Goal: Find contact information: Find contact information

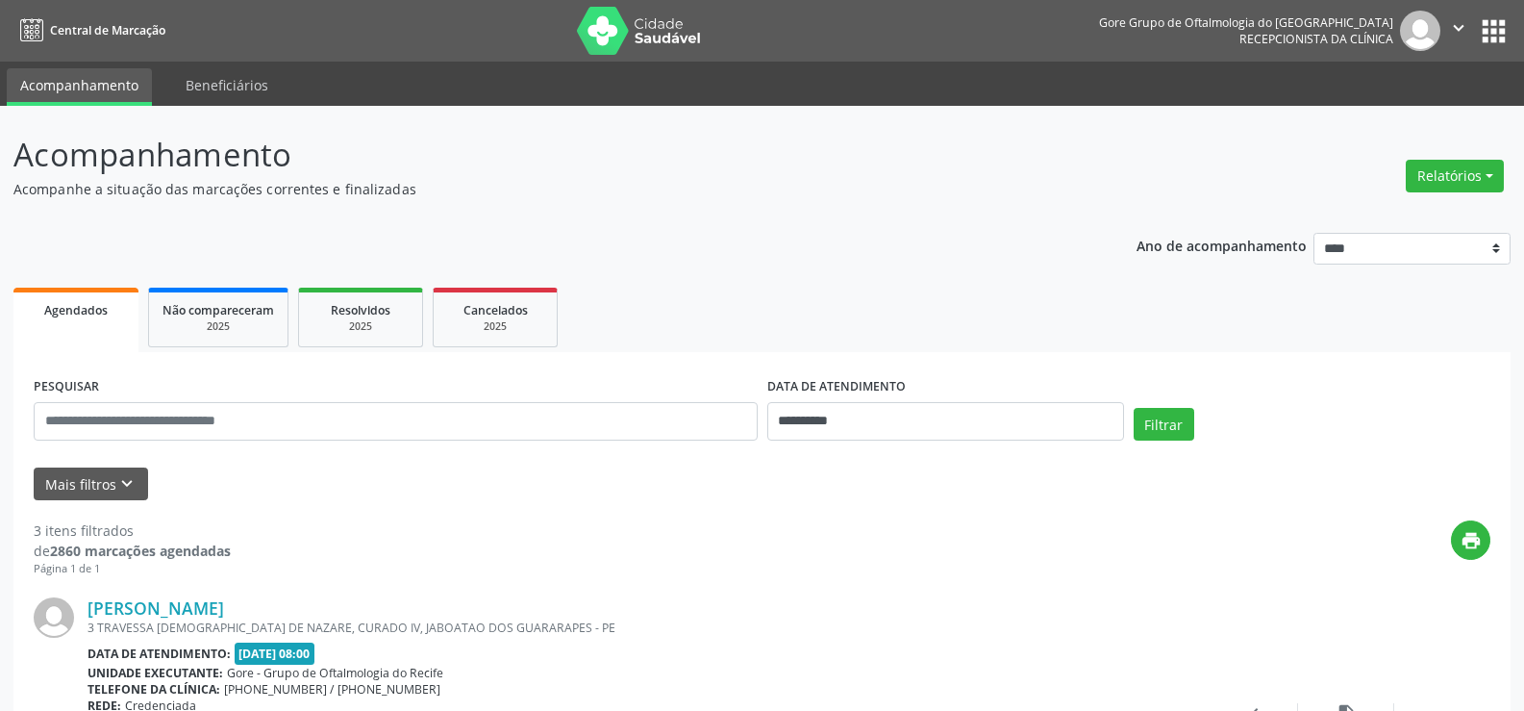
select select "*"
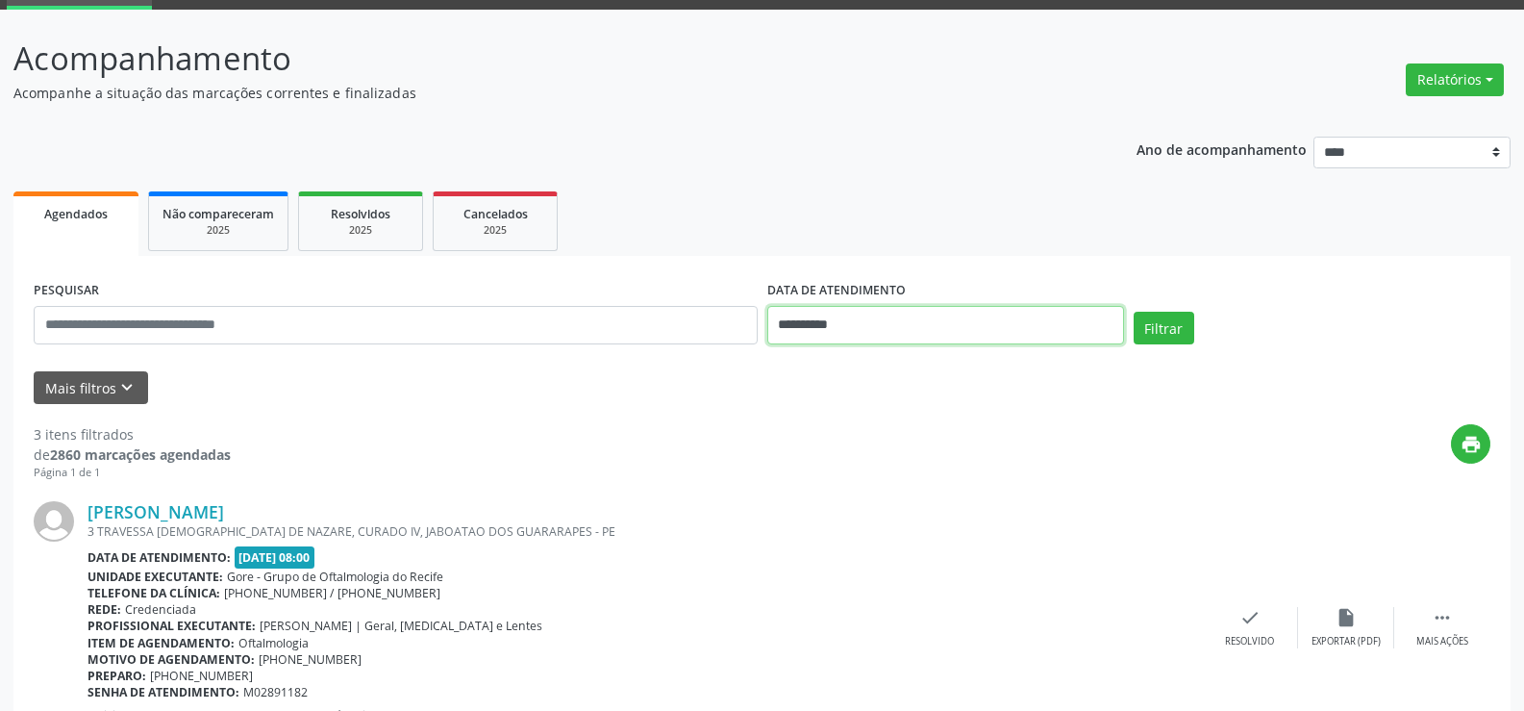
click at [892, 339] on input "**********" at bounding box center [945, 325] width 357 height 38
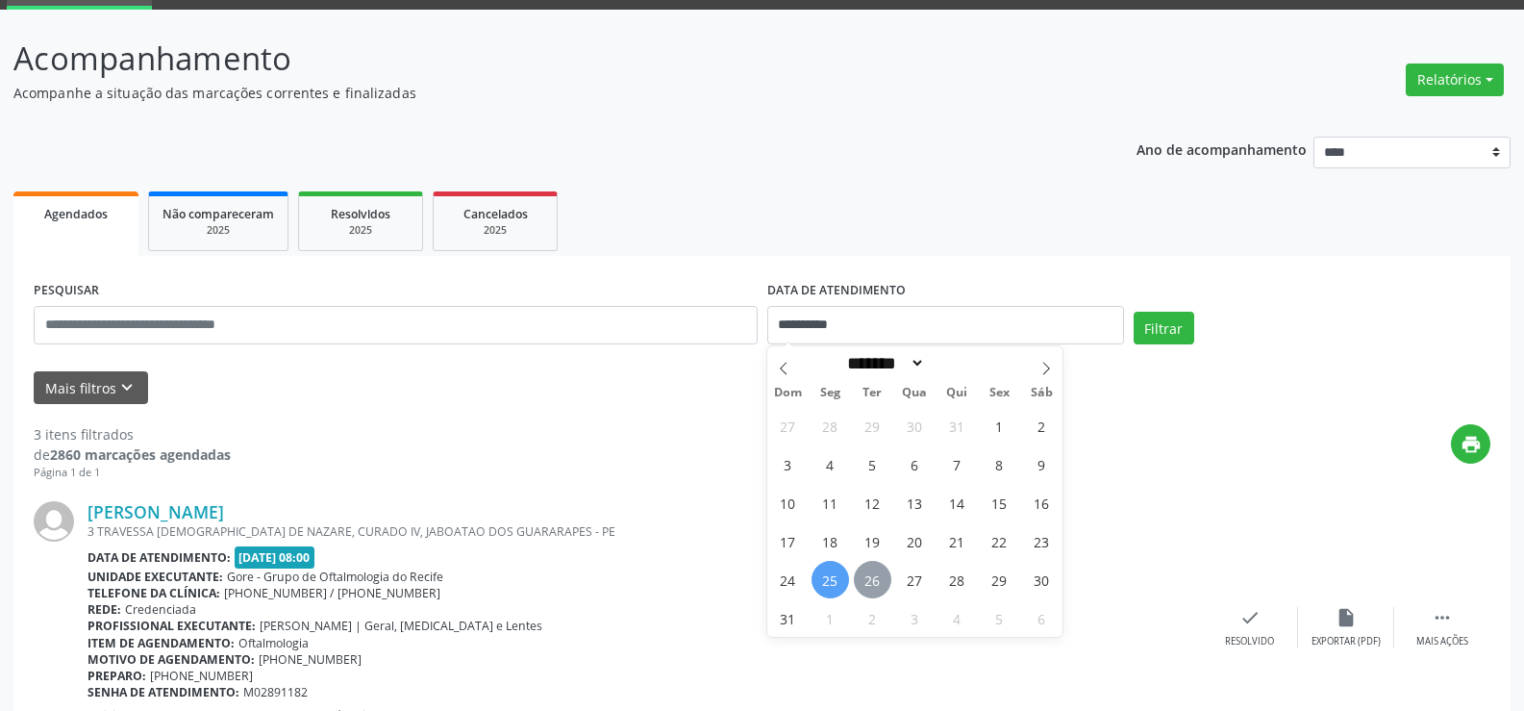
click at [888, 578] on span "26" at bounding box center [873, 580] width 38 height 38
type input "**********"
click at [888, 578] on span "26" at bounding box center [873, 580] width 38 height 38
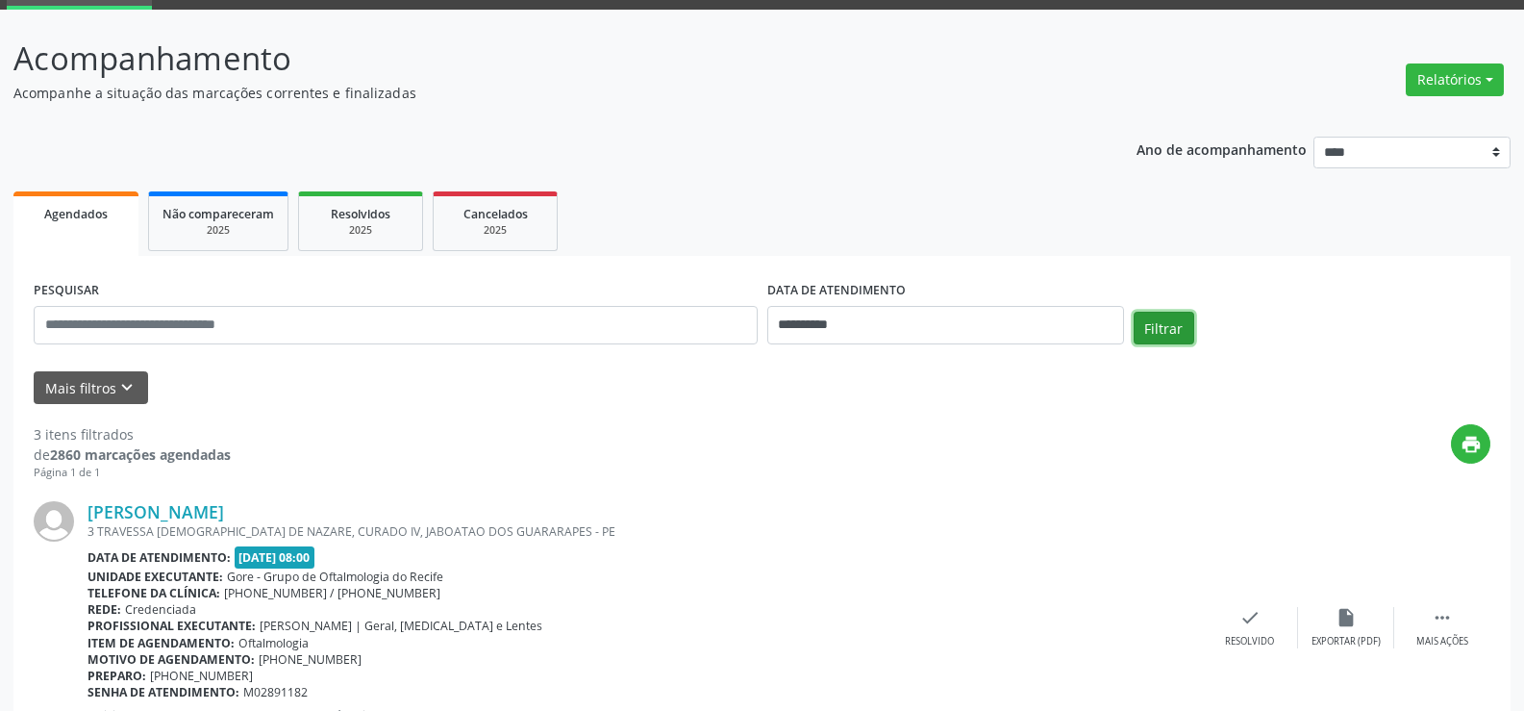
click at [1162, 330] on button "Filtrar" at bounding box center [1164, 328] width 61 height 33
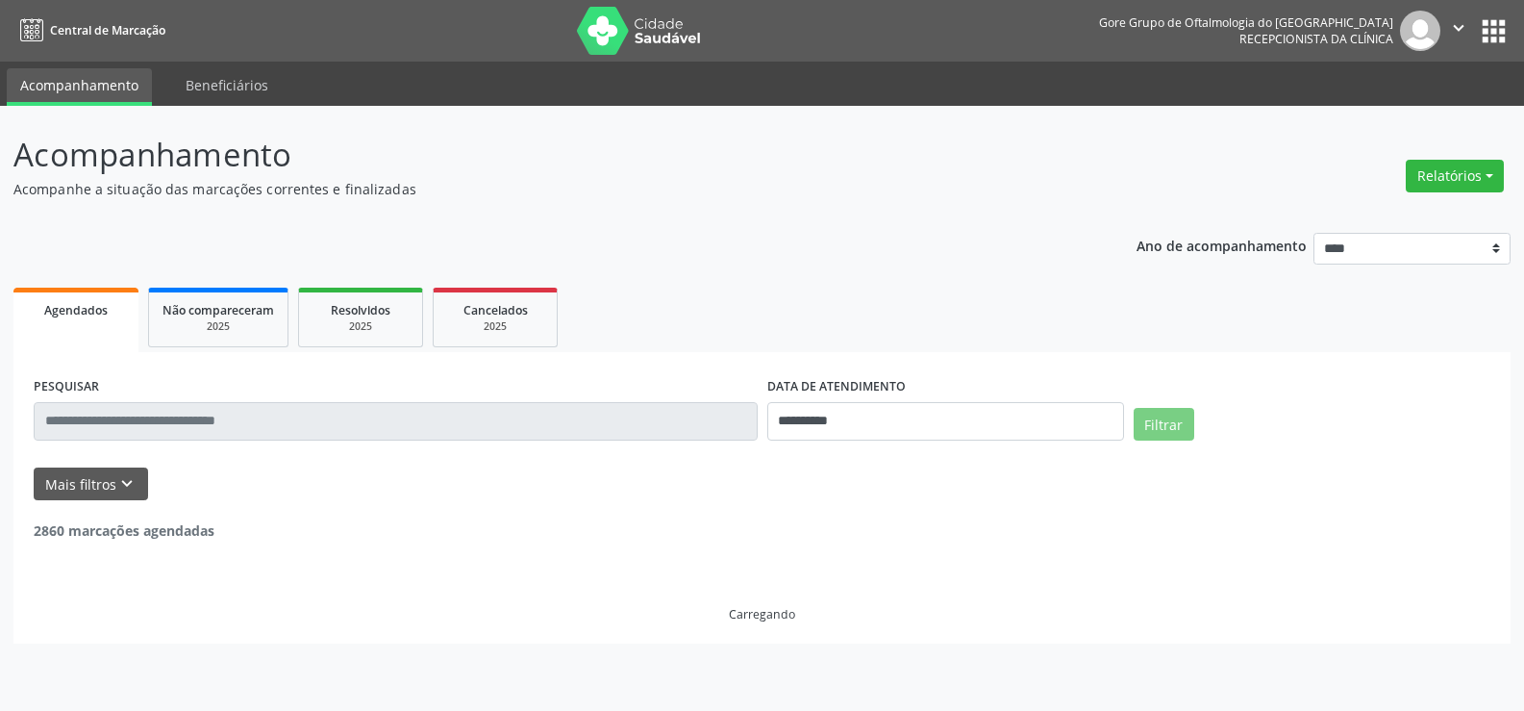
scroll to position [0, 0]
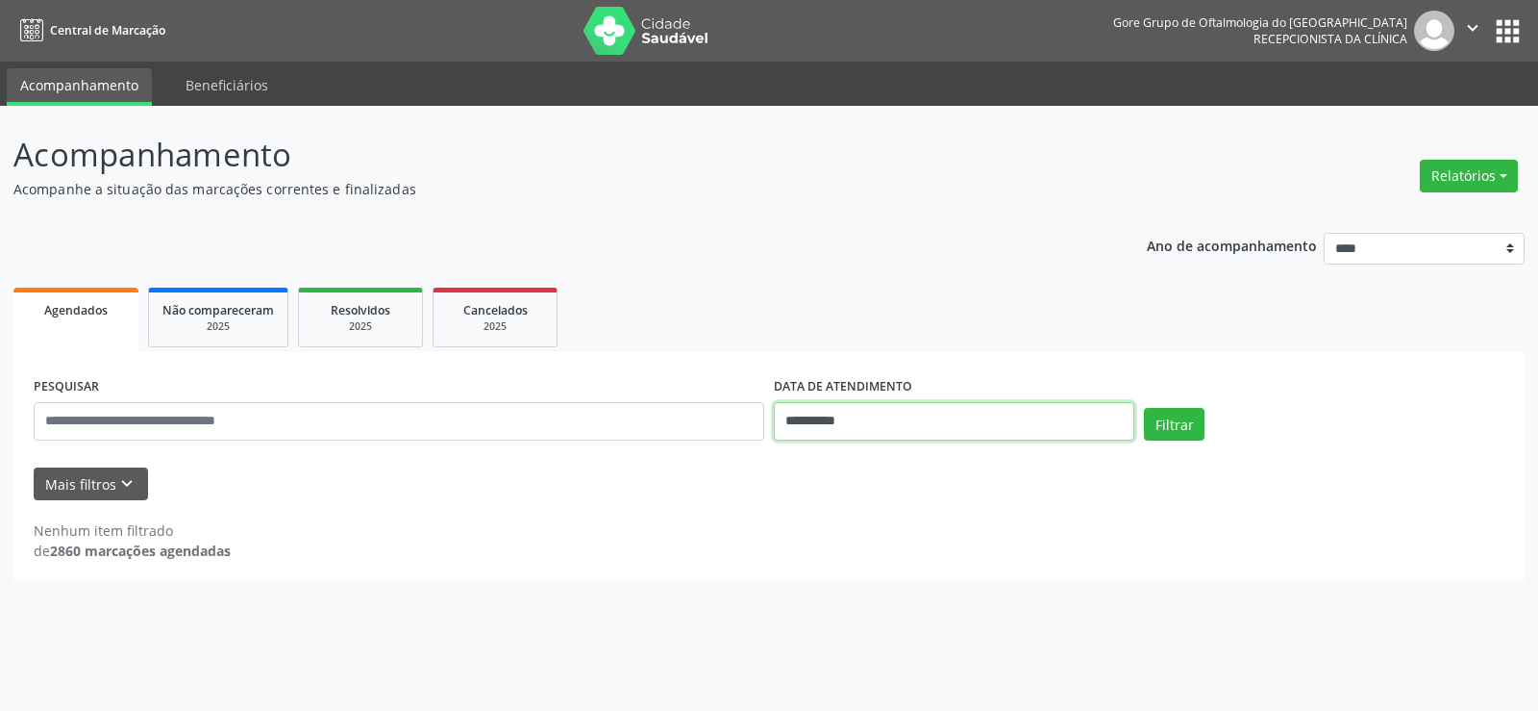
click at [880, 430] on input "**********" at bounding box center [954, 421] width 361 height 38
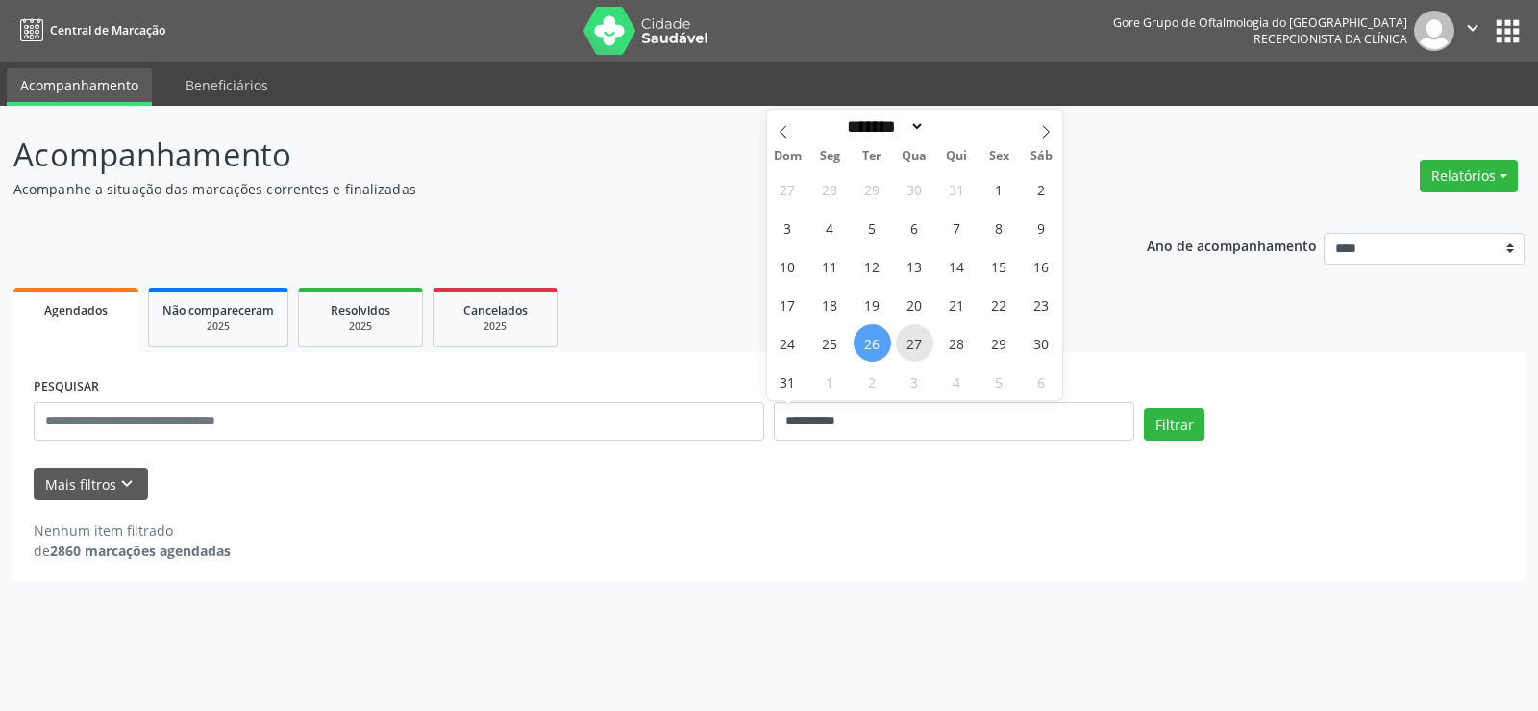
click at [913, 345] on span "27" at bounding box center [915, 343] width 38 height 38
type input "**********"
click at [913, 345] on span "27" at bounding box center [915, 343] width 38 height 38
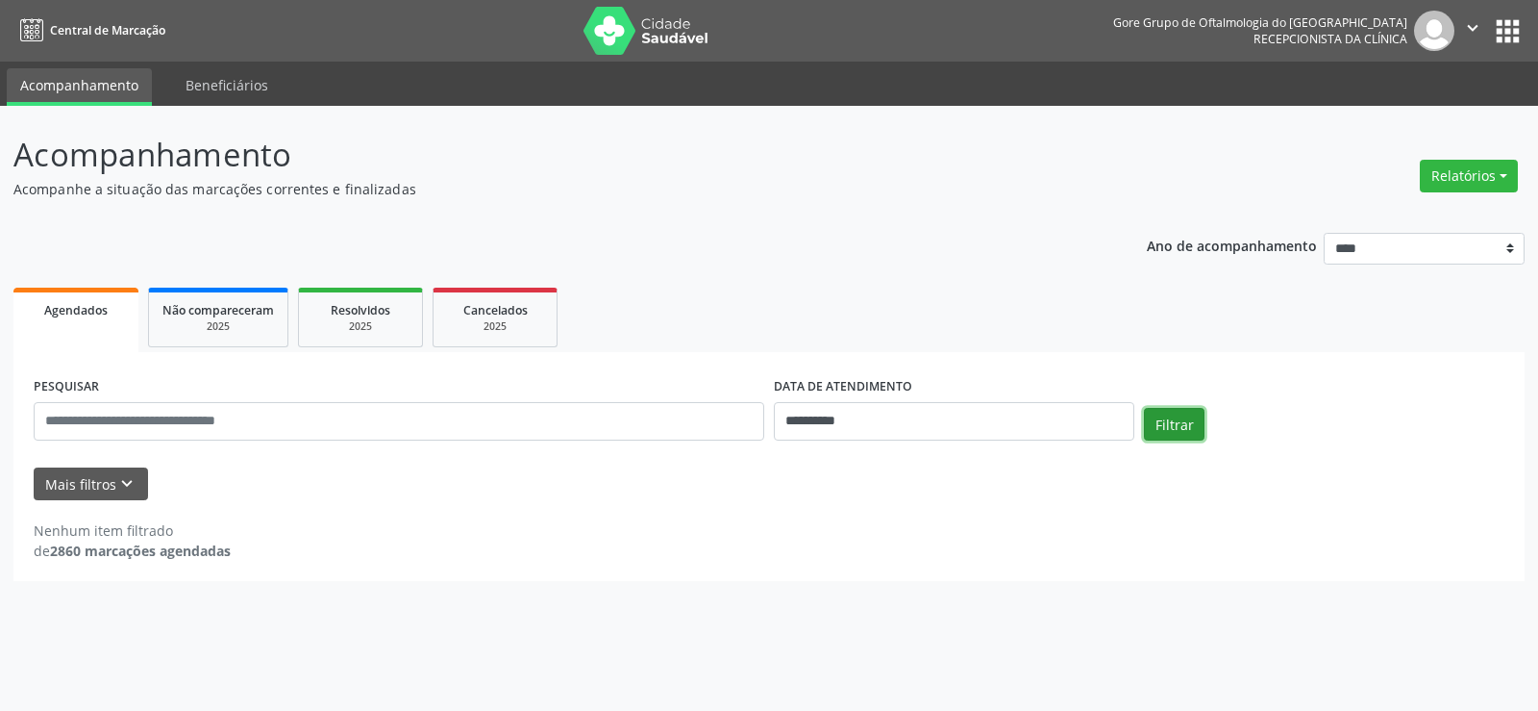
click at [1168, 426] on button "Filtrar" at bounding box center [1174, 424] width 61 height 33
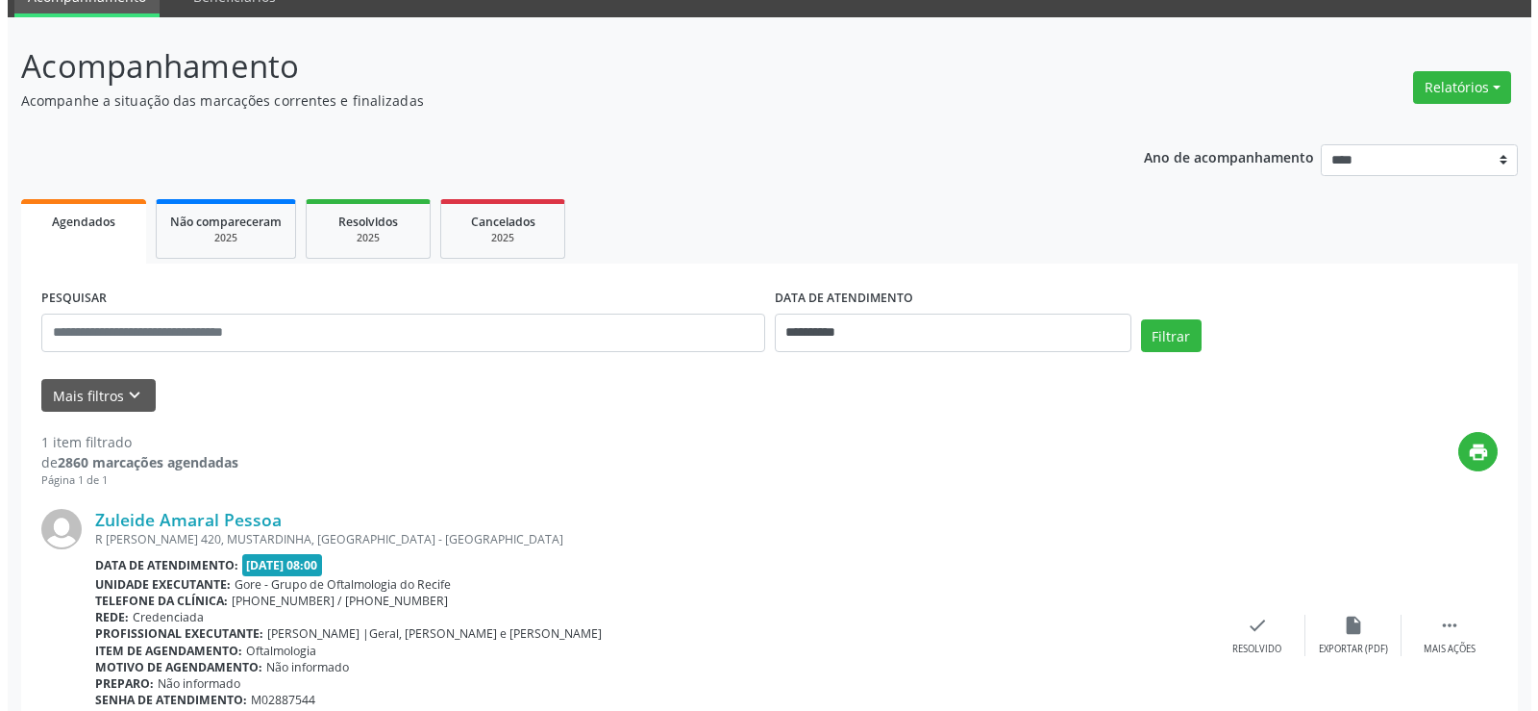
scroll to position [193, 0]
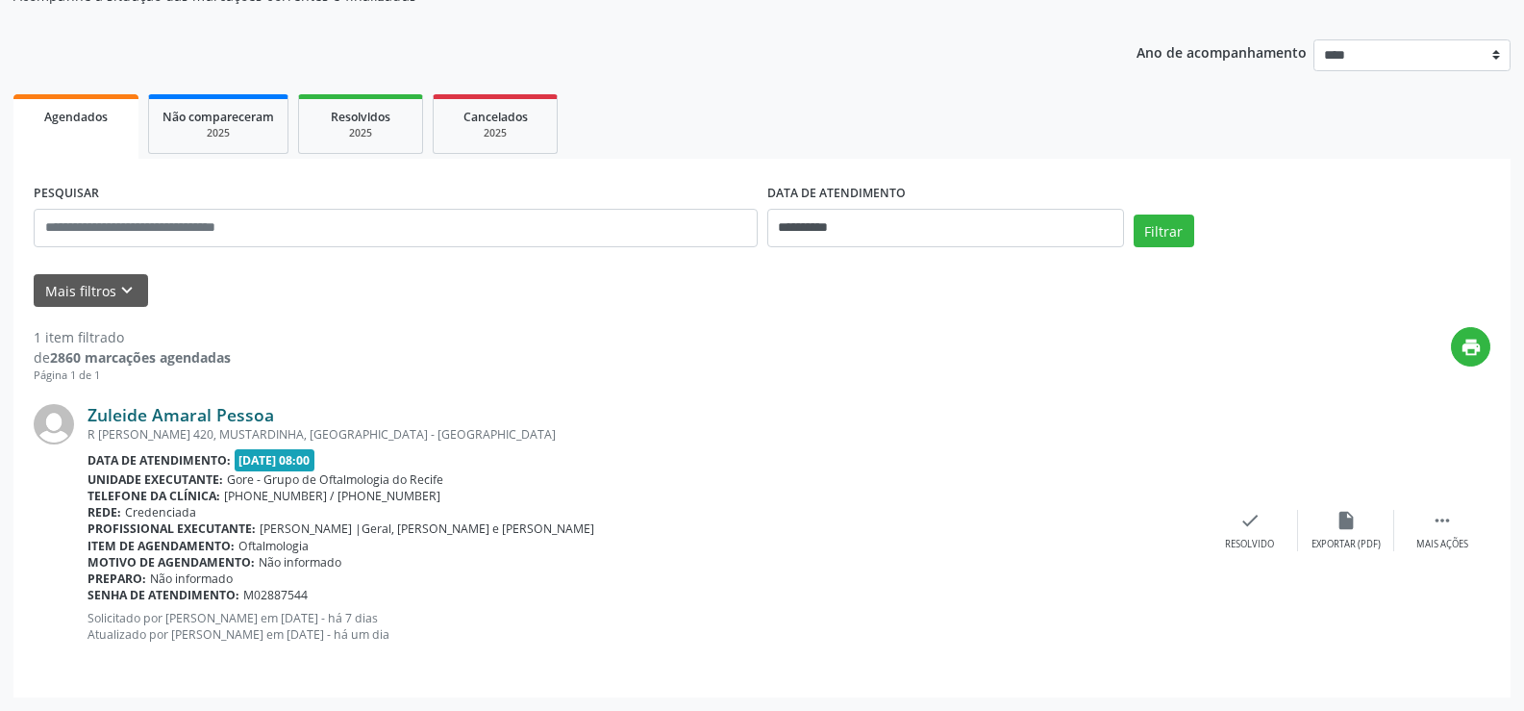
click at [138, 414] on link "Zuleide Amaral Pessoa" at bounding box center [181, 414] width 187 height 21
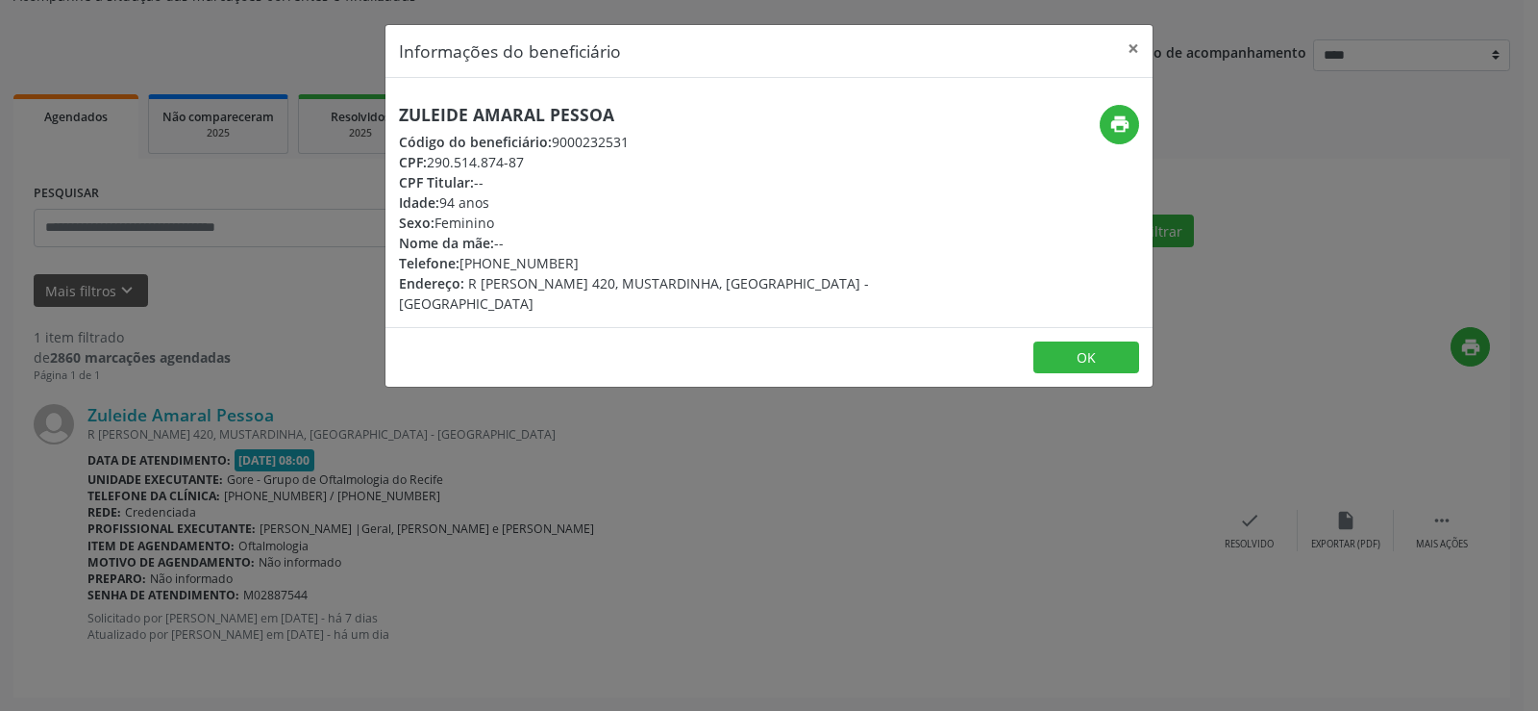
drag, startPoint x: 385, startPoint y: 114, endPoint x: 838, endPoint y: 105, distance: 453.0
click at [838, 105] on div "Informações do beneficiário × Zuleide Amaral Pessoa Código do beneficiário: 900…" at bounding box center [769, 206] width 769 height 364
copy h5 "Zuleide Amaral Pessoa"
click at [693, 529] on div "Informações do beneficiário × Zuleide Amaral Pessoa Código do beneficiário: 900…" at bounding box center [769, 355] width 1538 height 711
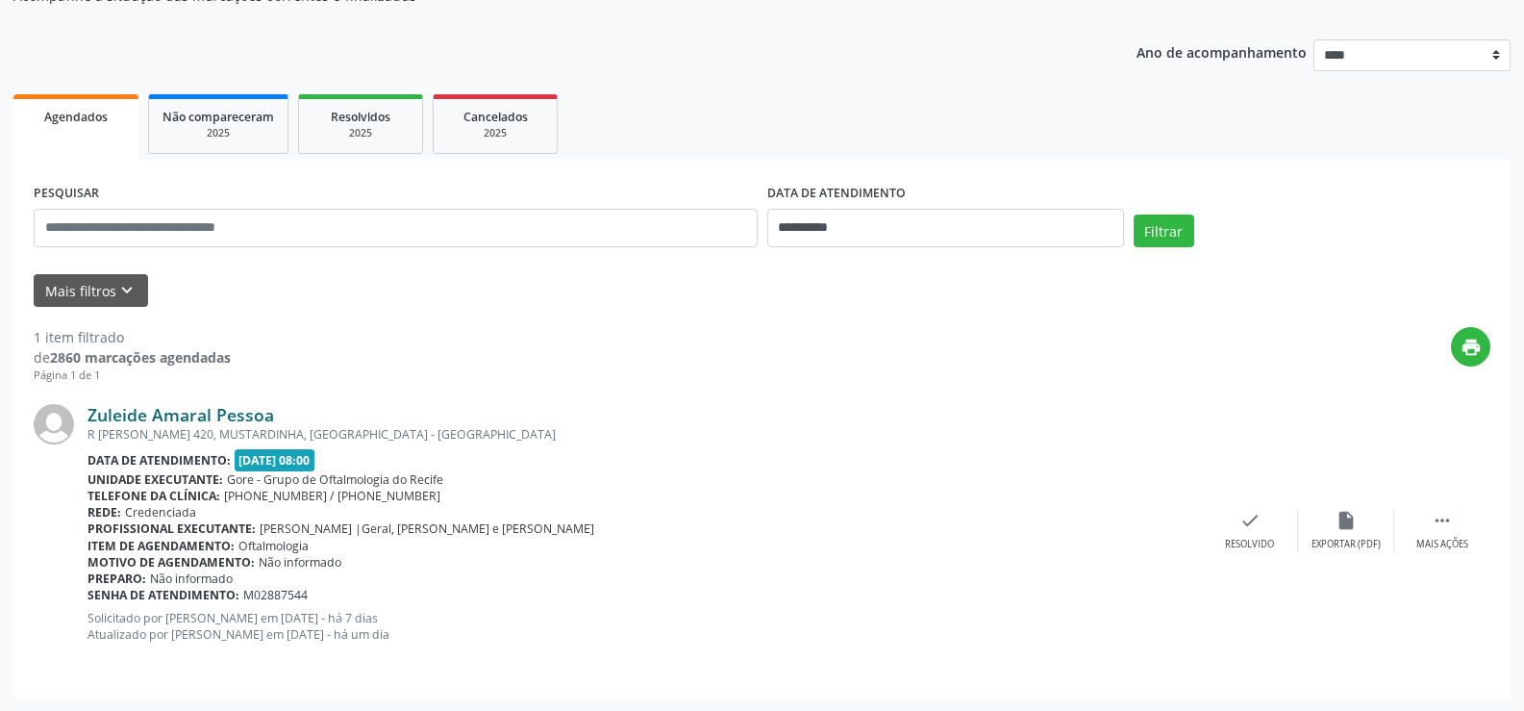
click at [205, 416] on link "Zuleide Amaral Pessoa" at bounding box center [181, 414] width 187 height 21
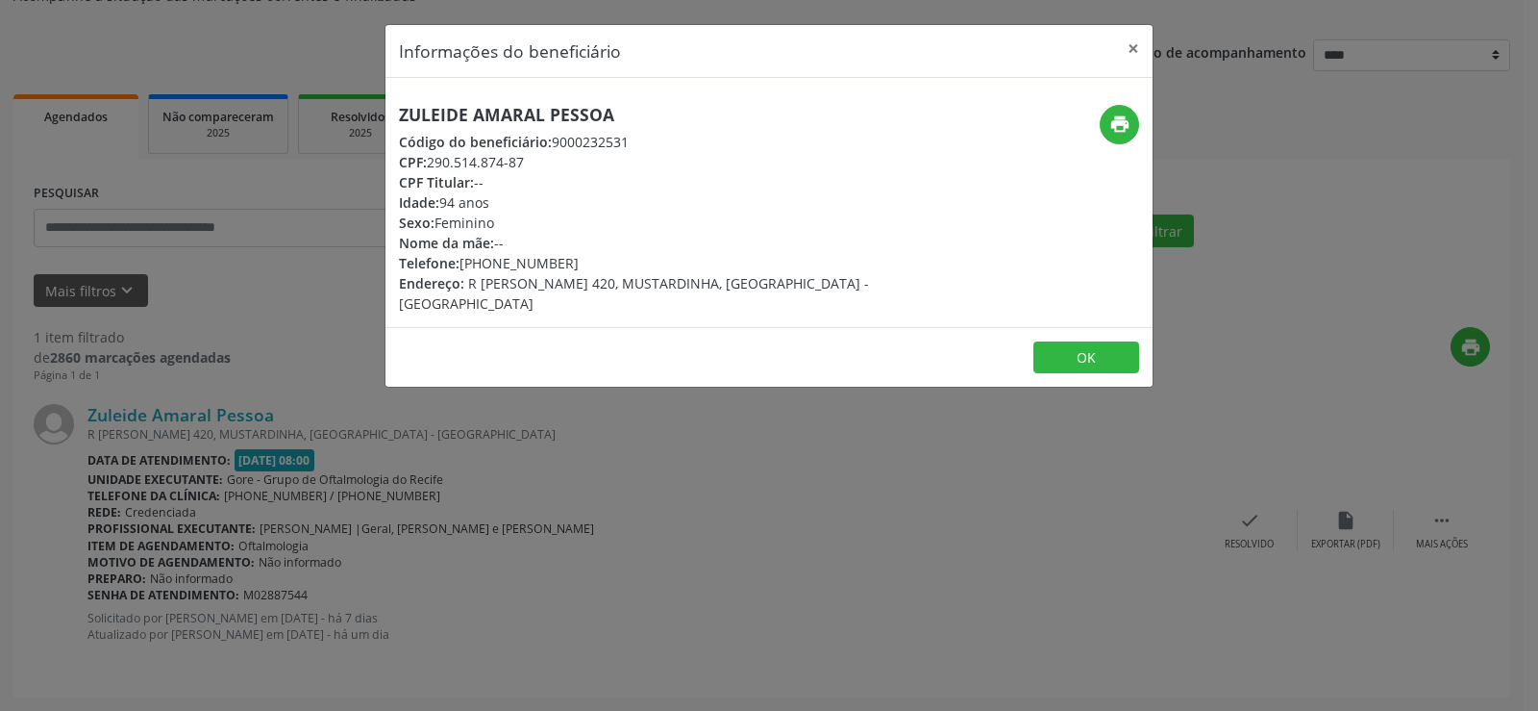
drag, startPoint x: 431, startPoint y: 159, endPoint x: 544, endPoint y: 162, distance: 113.5
click at [544, 162] on div "CPF: 290.514.874-87" at bounding box center [641, 162] width 485 height 20
copy div "290.514.874-87"
drag, startPoint x: 458, startPoint y: 263, endPoint x: 576, endPoint y: 258, distance: 118.4
click at [576, 258] on div "Telefone: [PHONE_NUMBER]" at bounding box center [641, 263] width 485 height 20
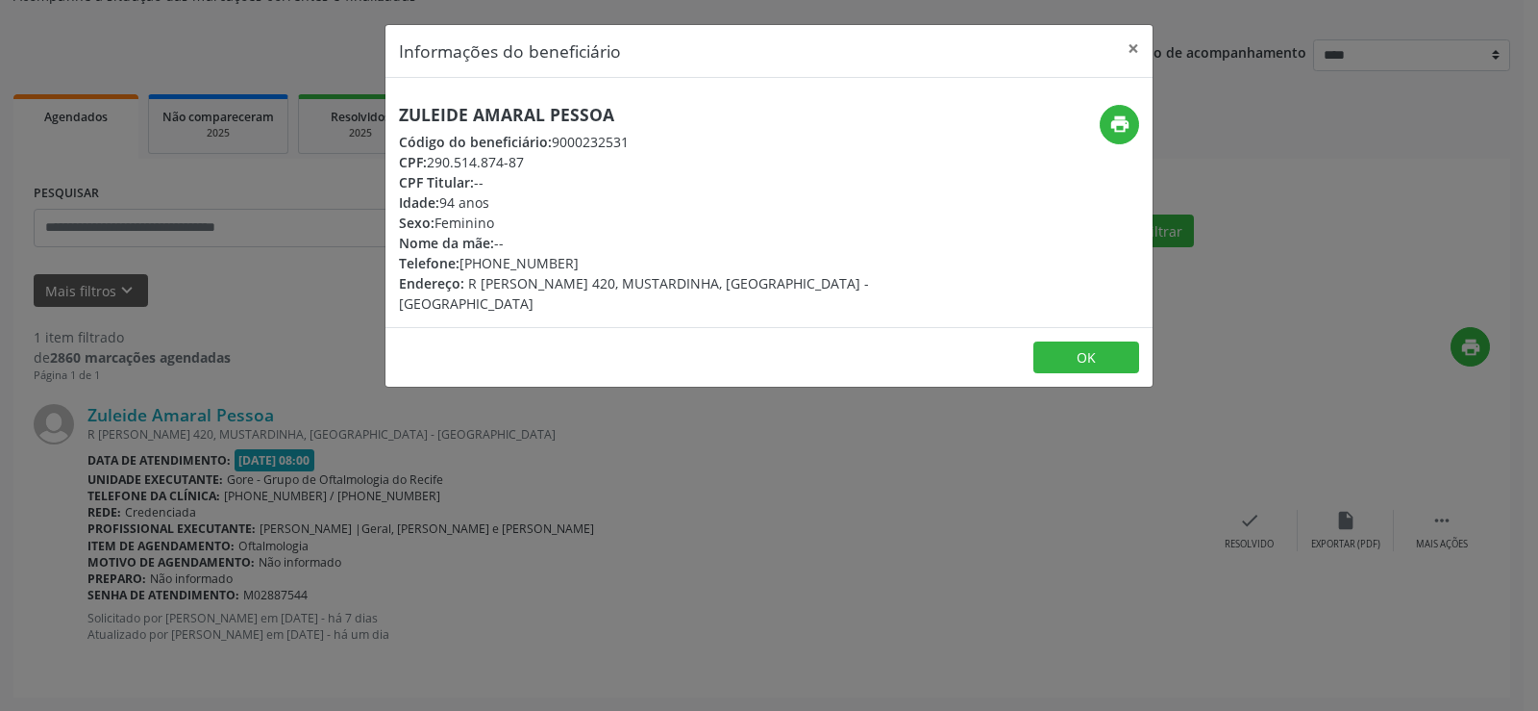
copy div "[PHONE_NUMBER]"
drag, startPoint x: 510, startPoint y: 263, endPoint x: 550, endPoint y: 274, distance: 41.7
click at [511, 263] on div "Telefone: [PHONE_NUMBER]" at bounding box center [641, 263] width 485 height 20
copy div "[PHONE_NUMBER]"
click at [531, 257] on div "Telefone: [PHONE_NUMBER]" at bounding box center [641, 263] width 485 height 20
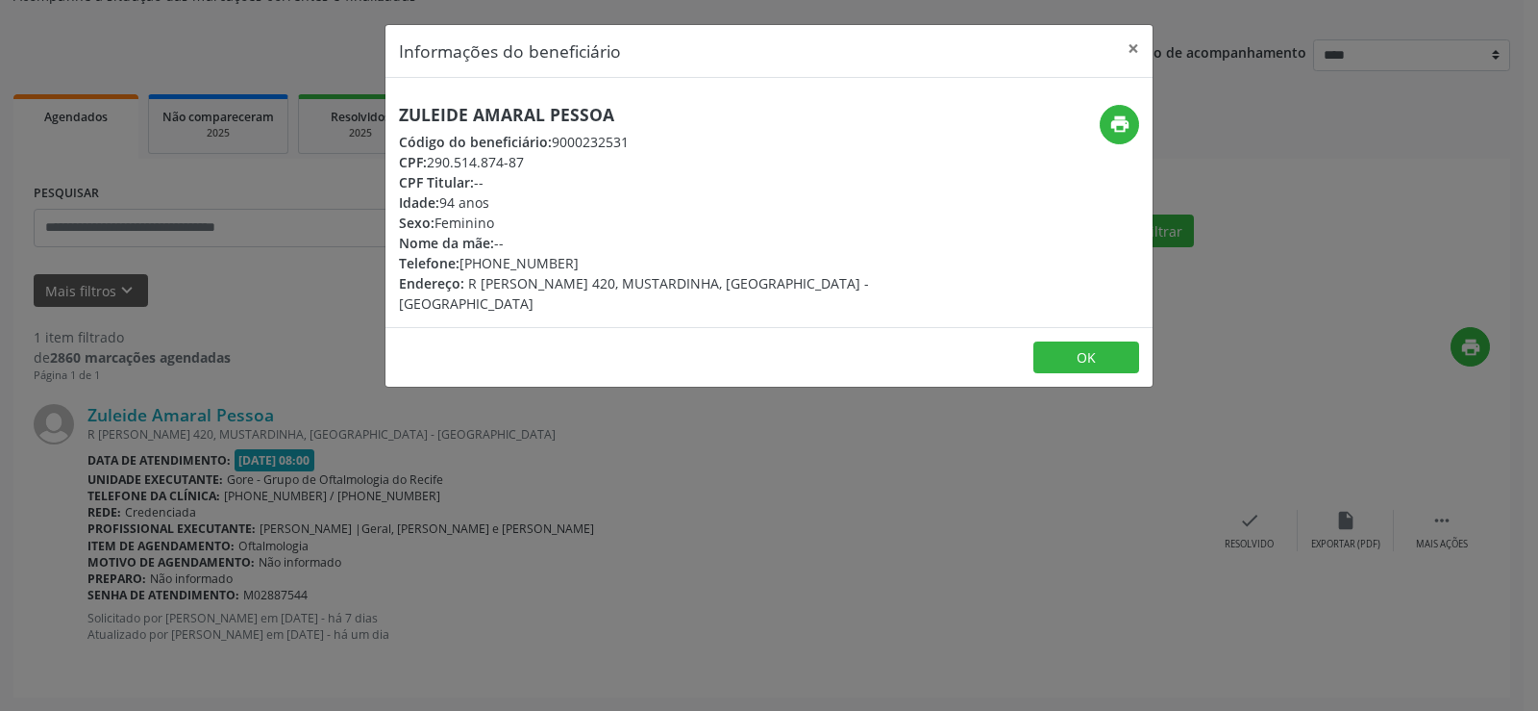
drag, startPoint x: 431, startPoint y: 163, endPoint x: 531, endPoint y: 166, distance: 100.1
click at [531, 166] on div "CPF: 290.514.874-87" at bounding box center [641, 162] width 485 height 20
copy div "290.514.874-87"
